Goal: Entertainment & Leisure: Consume media (video, audio)

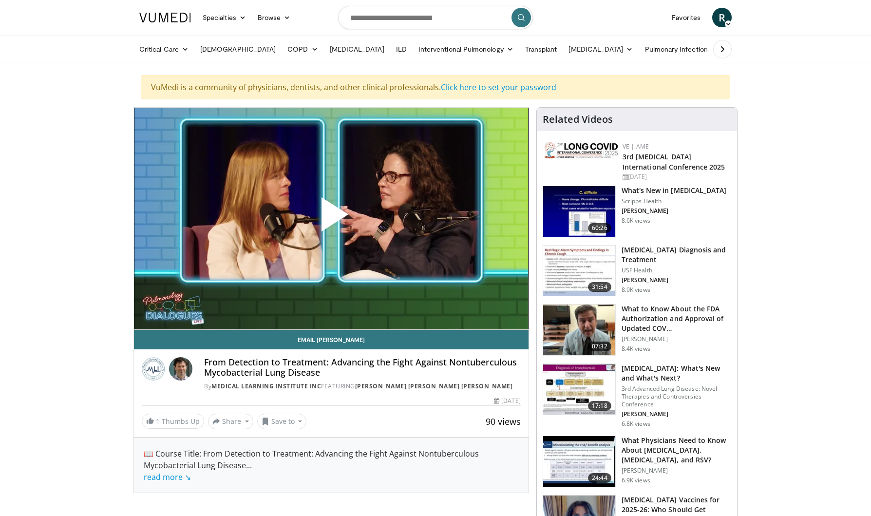
click at [331, 218] on span "Video Player" at bounding box center [331, 218] width 0 height 0
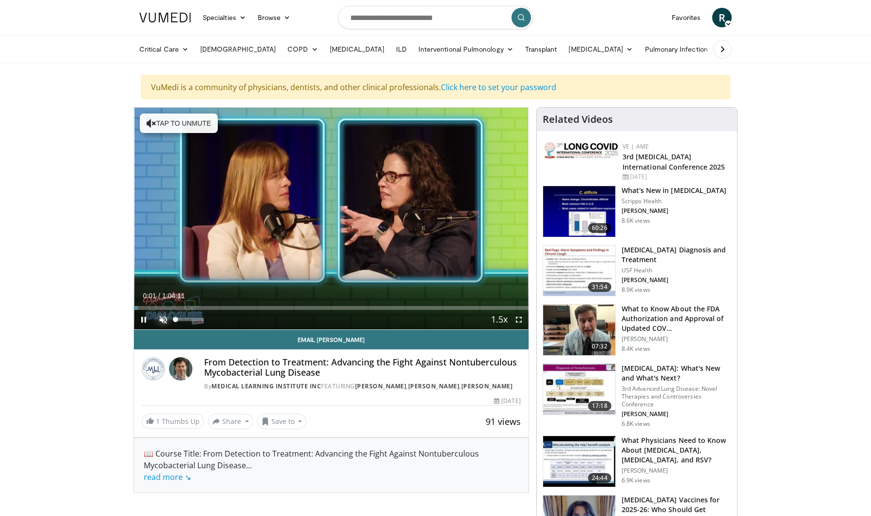
click at [162, 316] on span "Video Player" at bounding box center [162, 319] width 19 height 19
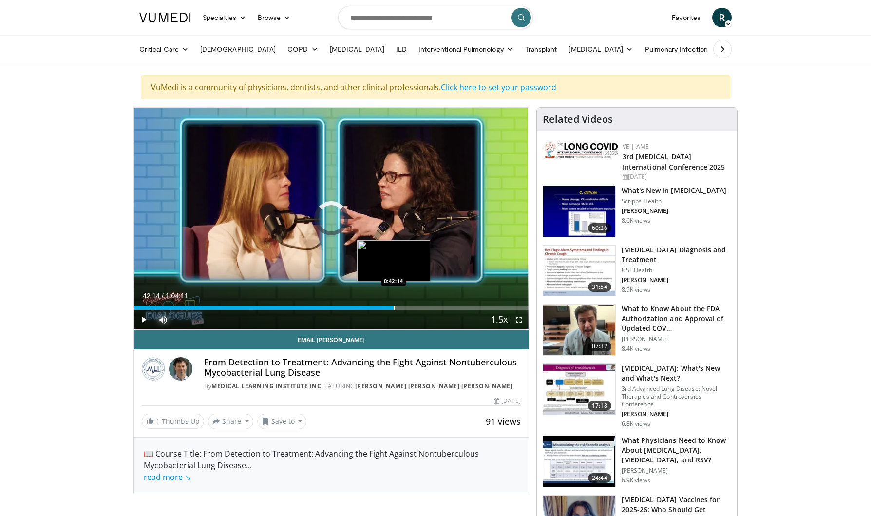
click at [394, 306] on div "Progress Bar" at bounding box center [394, 308] width 1 height 4
drag, startPoint x: 202, startPoint y: 319, endPoint x: 189, endPoint y: 319, distance: 13.2
click at [189, 319] on div "Volume Level" at bounding box center [181, 319] width 13 height 3
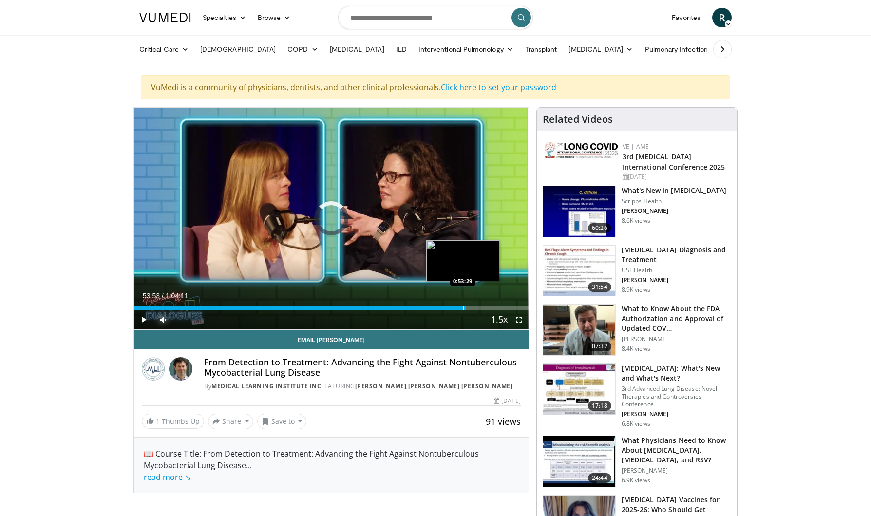
click at [463, 309] on div "Progress Bar" at bounding box center [463, 308] width 1 height 4
click at [512, 308] on div "Progress Bar" at bounding box center [512, 308] width 1 height 4
click at [144, 322] on span "Video Player" at bounding box center [143, 319] width 19 height 19
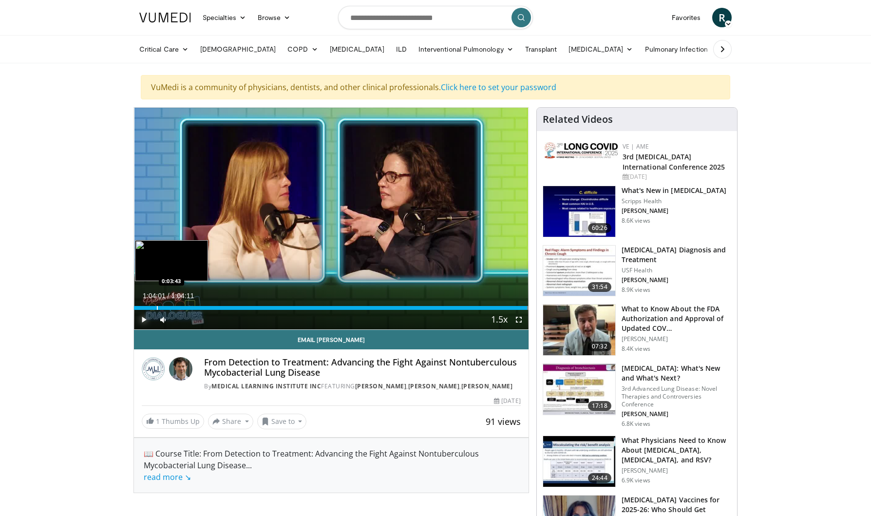
click at [155, 304] on div "Loaded : 100.00% 1:04:01 0:03:43" at bounding box center [331, 305] width 395 height 9
